Goal: Transaction & Acquisition: Book appointment/travel/reservation

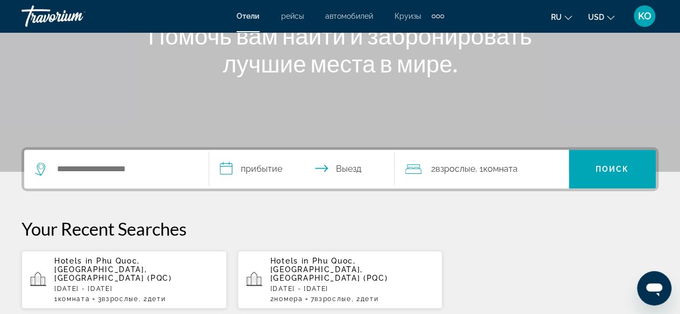
scroll to position [172, 0]
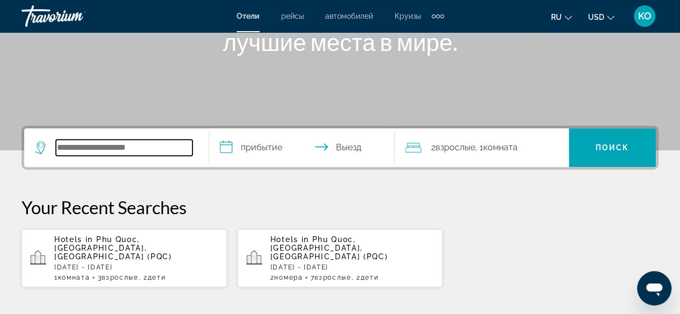
click at [78, 149] on input "Search widget" at bounding box center [124, 148] width 136 height 16
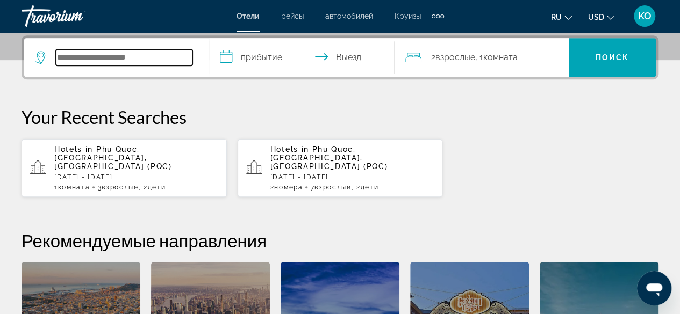
scroll to position [262, 0]
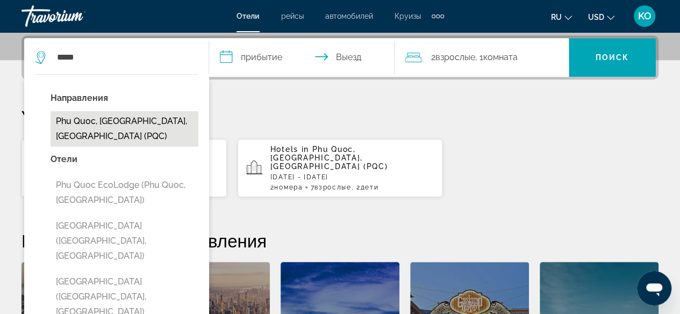
click at [99, 116] on button "Phu Quoc, [GEOGRAPHIC_DATA], [GEOGRAPHIC_DATA] (PQC)" at bounding box center [125, 128] width 148 height 35
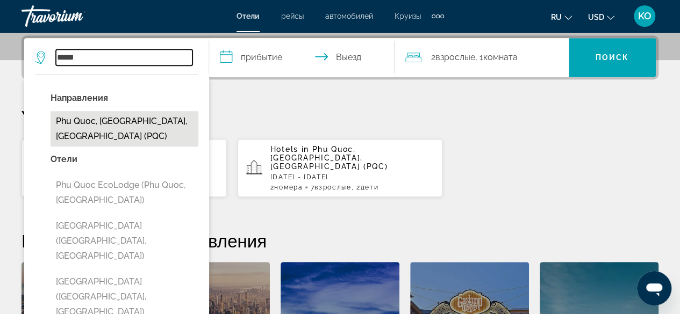
type input "**********"
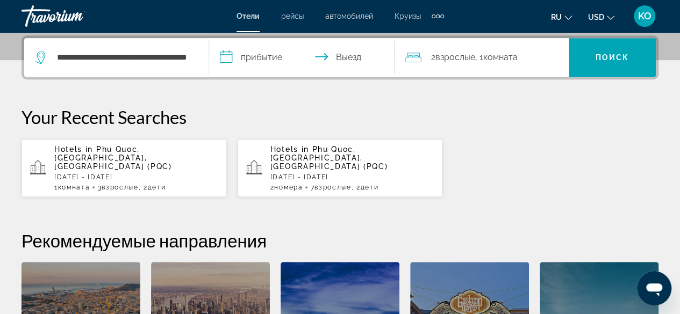
click at [229, 54] on input "**********" at bounding box center [303, 59] width 189 height 42
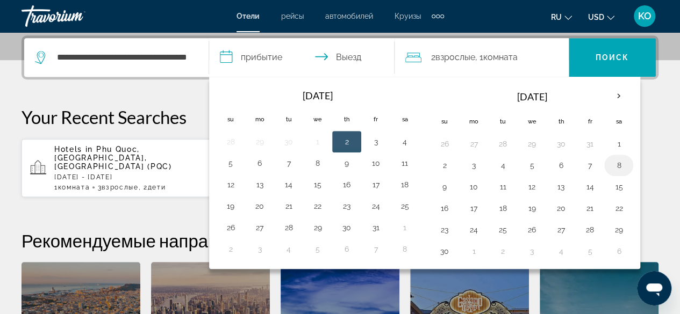
click at [614, 164] on button "8" at bounding box center [618, 165] width 17 height 15
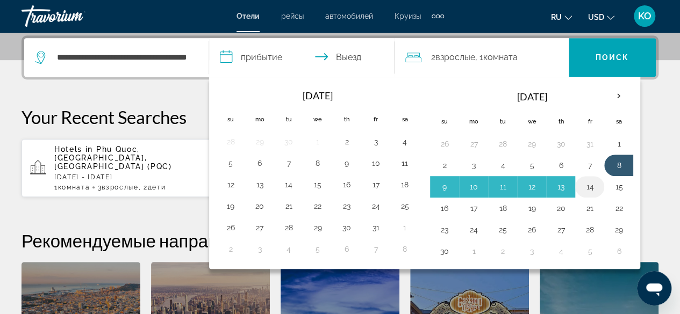
click at [589, 182] on button "14" at bounding box center [589, 186] width 17 height 15
type input "**********"
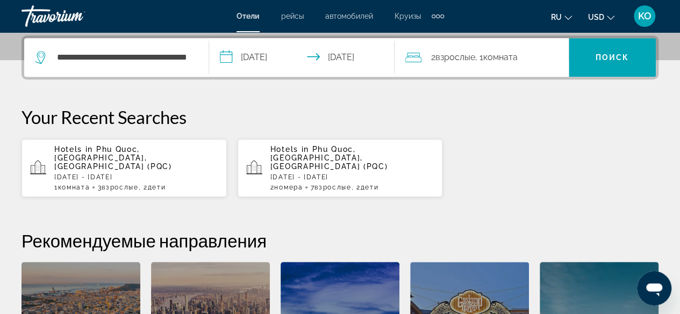
click at [430, 55] on div "2 Взрослый Взрослые , 1 Комната номера" at bounding box center [486, 57] width 163 height 15
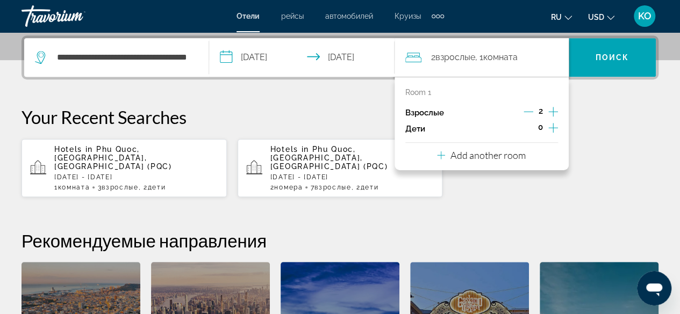
click at [549, 109] on icon "Increment adults" at bounding box center [553, 111] width 10 height 13
click at [491, 60] on span "Комната" at bounding box center [501, 57] width 34 height 10
click at [485, 56] on span ", 1 Комната номера" at bounding box center [496, 57] width 42 height 15
click at [498, 55] on span "Комната" at bounding box center [501, 57] width 34 height 10
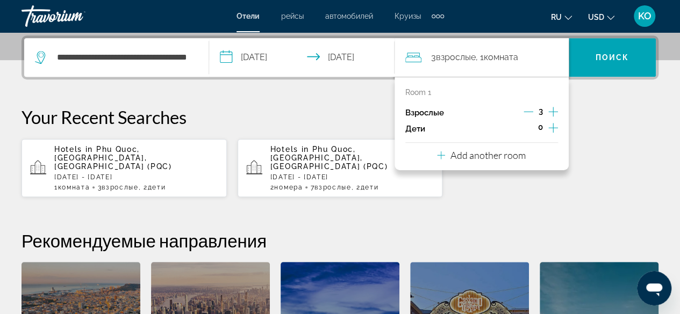
click at [498, 55] on span "Комната" at bounding box center [501, 57] width 34 height 10
click at [500, 55] on span "Комната" at bounding box center [501, 57] width 34 height 10
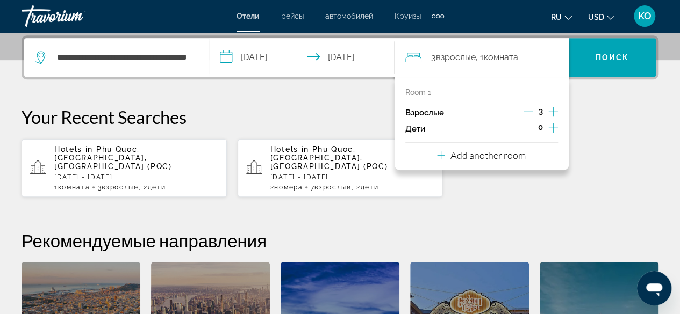
click at [554, 127] on icon "Increment children" at bounding box center [553, 127] width 10 height 13
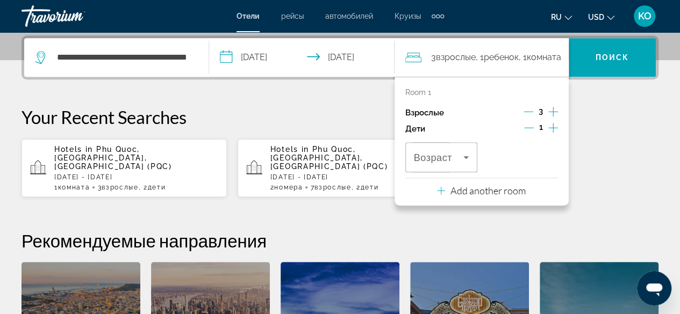
click at [554, 127] on icon "Increment children" at bounding box center [553, 127] width 10 height 13
click at [532, 55] on span "Комната" at bounding box center [528, 57] width 34 height 10
drag, startPoint x: 532, startPoint y: 55, endPoint x: 555, endPoint y: 110, distance: 59.5
click at [555, 77] on div "3 Взрослый Взрослые , 2 Ребенок Дети , 1 Комната номера Room 1 Взрослые 3 Дети …" at bounding box center [481, 57] width 174 height 39
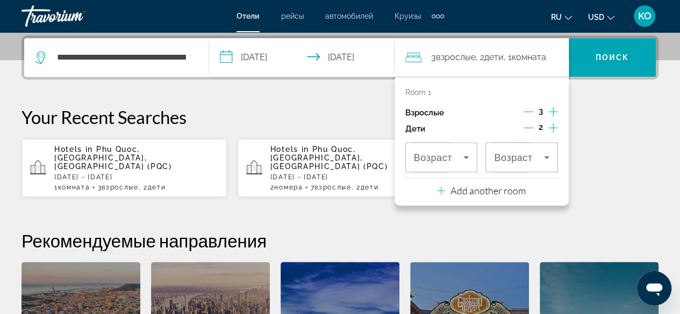
click at [555, 110] on icon "Increment adults" at bounding box center [553, 111] width 10 height 13
click at [535, 56] on span "Комната" at bounding box center [528, 57] width 34 height 10
drag, startPoint x: 535, startPoint y: 56, endPoint x: 532, endPoint y: 49, distance: 7.5
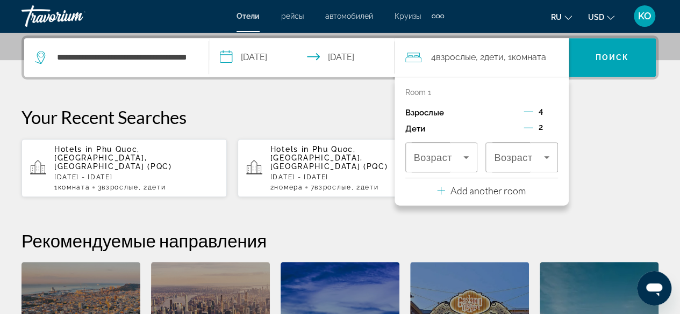
click at [532, 50] on span ", 1 Комната номера" at bounding box center [524, 57] width 42 height 15
click at [527, 111] on icon "Decrement adults" at bounding box center [528, 112] width 10 height 10
click at [438, 188] on icon "Travelers: 3 adults, 2 children" at bounding box center [441, 190] width 8 height 13
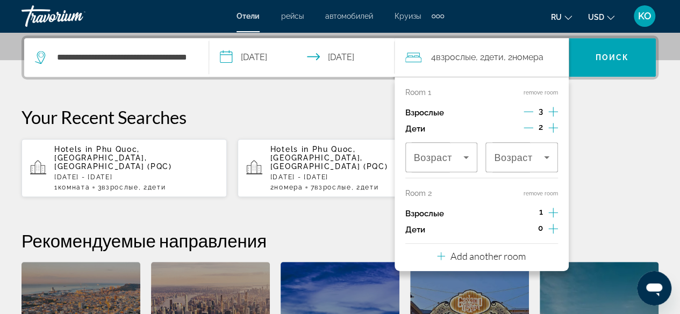
click at [554, 211] on icon "Increment adults" at bounding box center [553, 212] width 10 height 13
click at [531, 112] on icon "Decrement adults" at bounding box center [528, 112] width 10 height 10
click at [549, 211] on icon "Increment adults" at bounding box center [553, 212] width 10 height 13
click at [467, 157] on icon "Travelers: 6 adults, 2 children" at bounding box center [465, 157] width 5 height 3
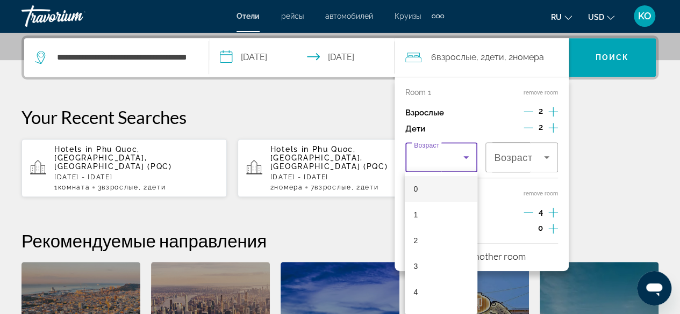
scroll to position [21, 0]
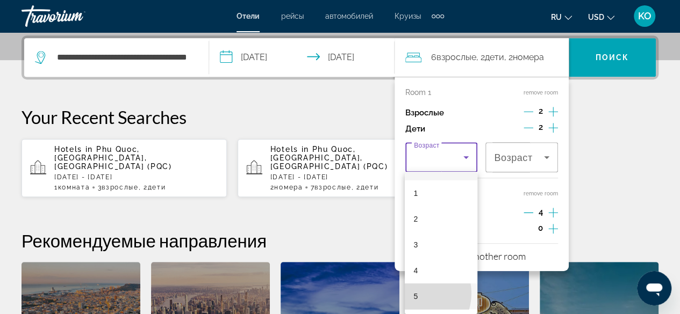
click at [412, 293] on mat-option "5" at bounding box center [441, 297] width 73 height 26
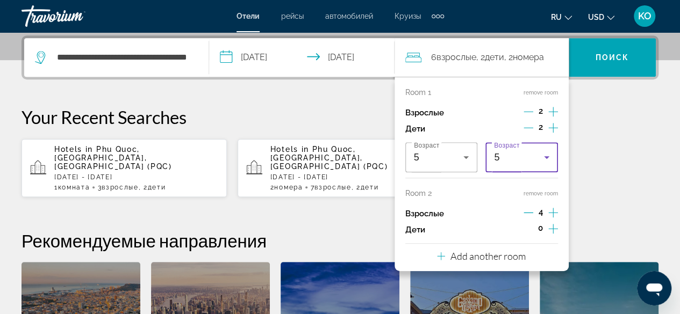
click at [549, 158] on icon "Travelers: 6 adults, 2 children" at bounding box center [546, 157] width 13 height 13
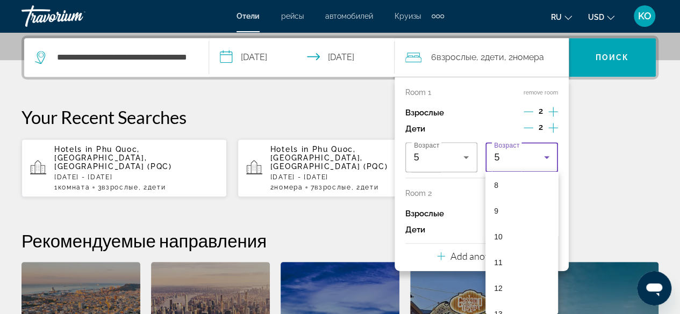
scroll to position [232, 0]
click at [501, 291] on span "13" at bounding box center [498, 292] width 9 height 13
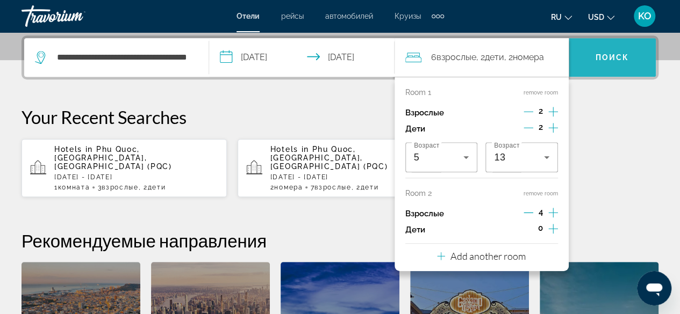
click at [628, 55] on span "Поиск" at bounding box center [612, 57] width 34 height 9
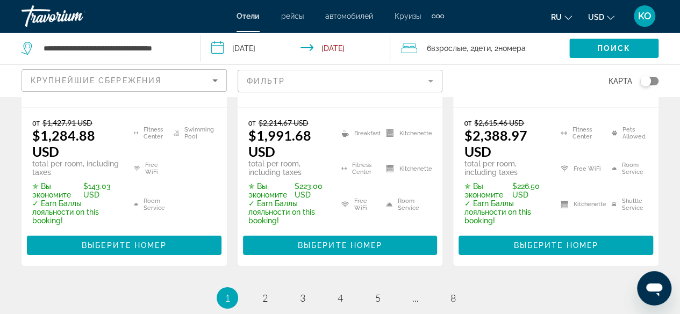
scroll to position [1784, 0]
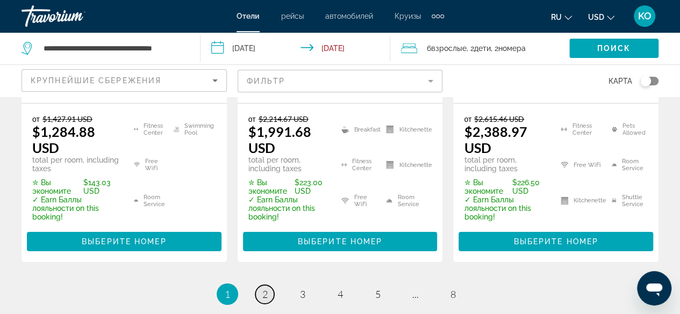
click at [260, 285] on link "page 2" at bounding box center [264, 294] width 19 height 19
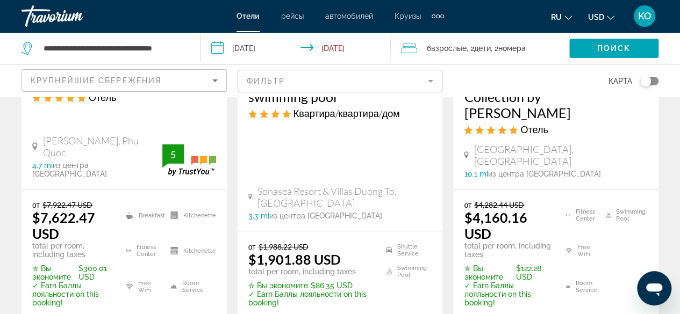
scroll to position [1662, 0]
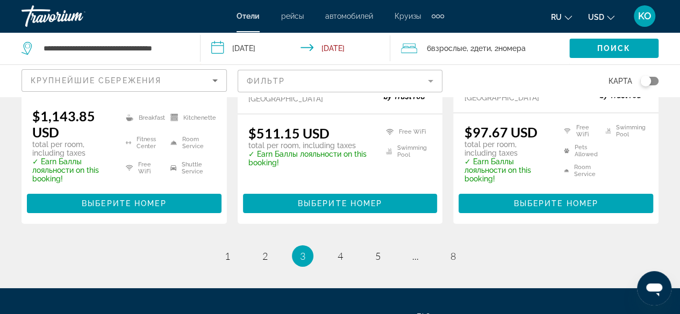
scroll to position [1669, 0]
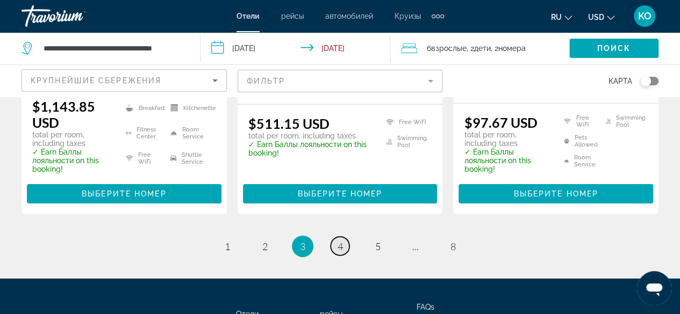
click at [338, 241] on span "4" at bounding box center [339, 247] width 5 height 12
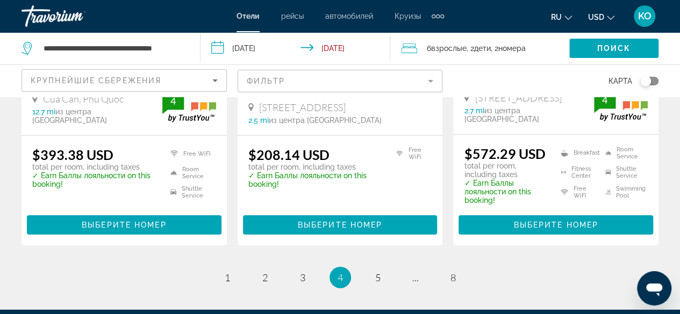
scroll to position [1660, 0]
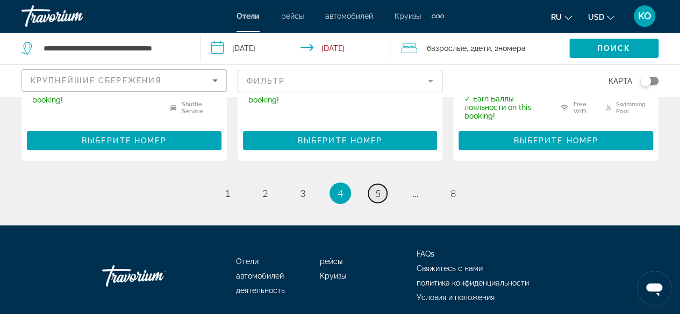
click at [373, 184] on link "page 5" at bounding box center [377, 193] width 19 height 19
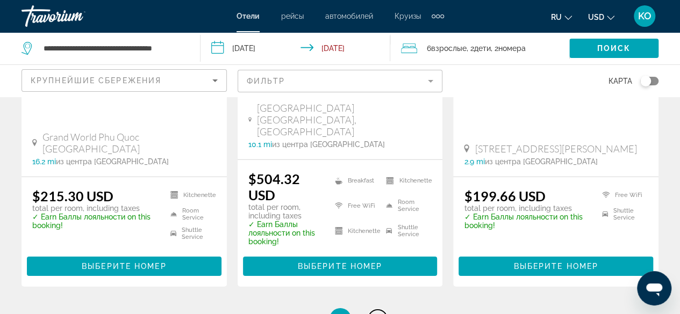
scroll to position [1612, 0]
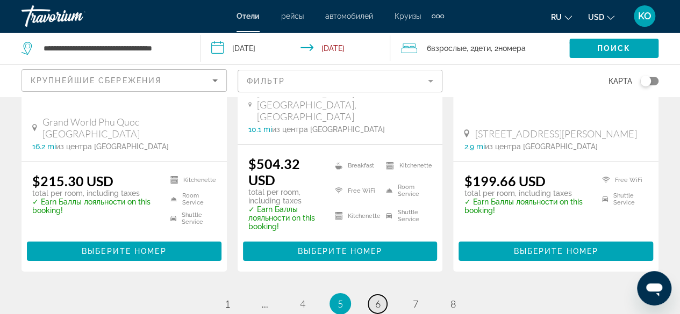
click at [379, 298] on span "6" at bounding box center [377, 304] width 5 height 12
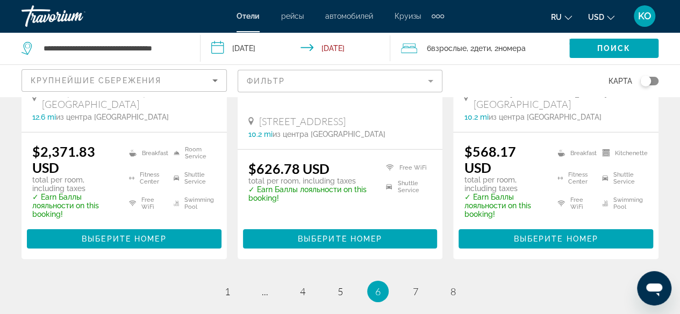
scroll to position [1576, 0]
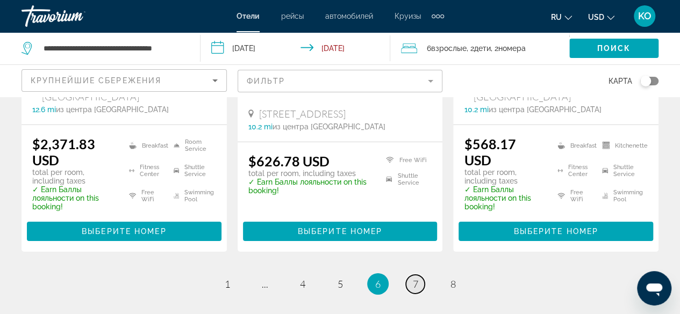
click at [412, 275] on link "page 7" at bounding box center [415, 284] width 19 height 19
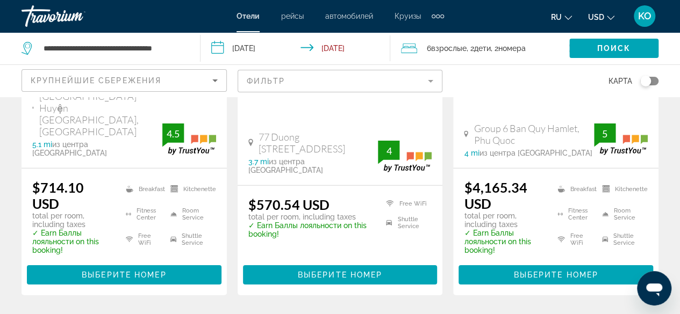
scroll to position [1572, 0]
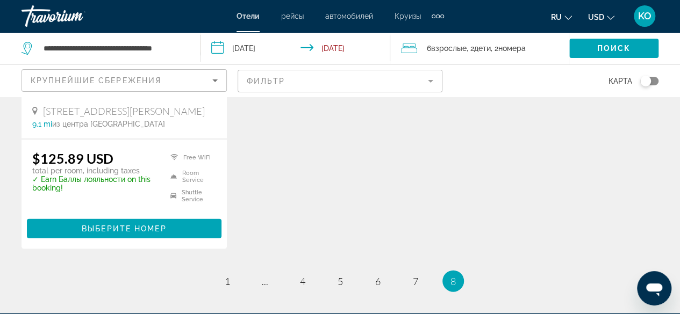
scroll to position [1211, 0]
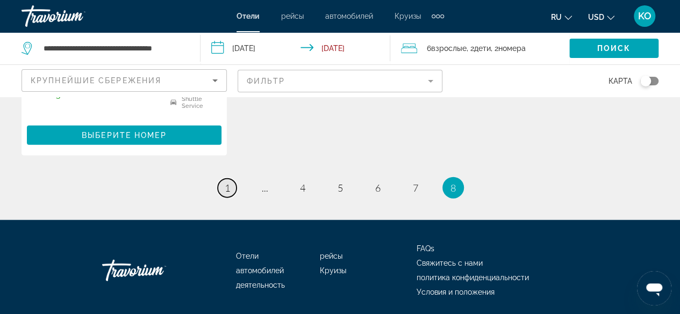
click at [225, 182] on span "1" at bounding box center [227, 188] width 5 height 12
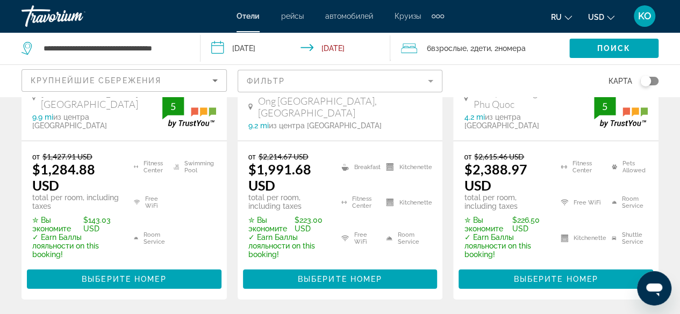
scroll to position [1762, 0]
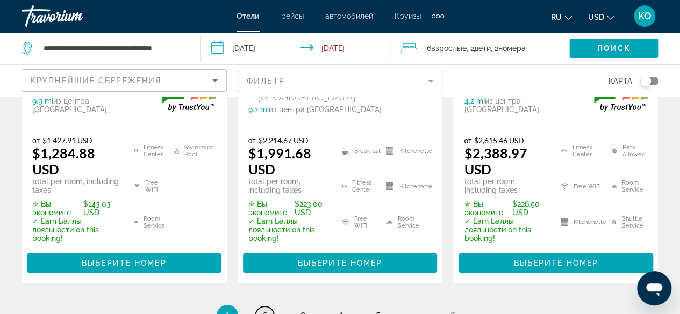
click at [268, 307] on link "page 2" at bounding box center [264, 316] width 19 height 19
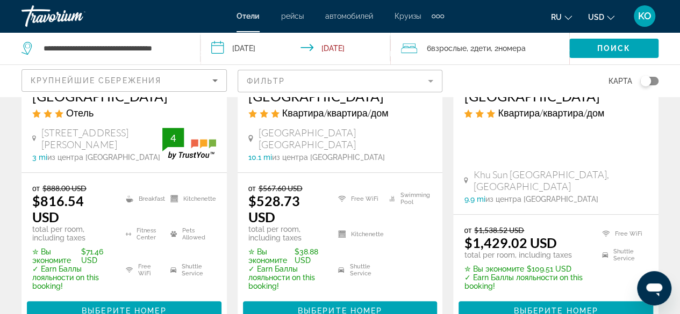
scroll to position [236, 0]
